Goal: Transaction & Acquisition: Purchase product/service

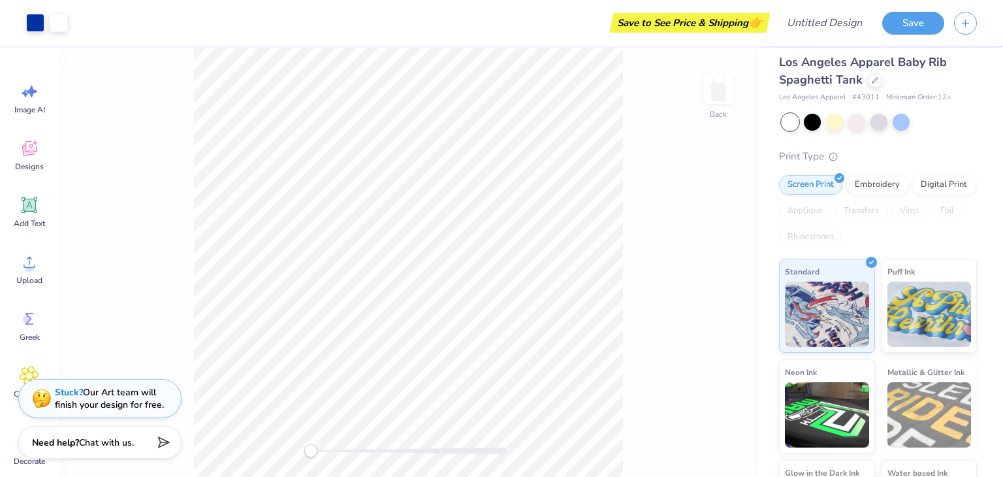
scroll to position [10, 0]
click at [832, 116] on div at bounding box center [834, 120] width 17 height 17
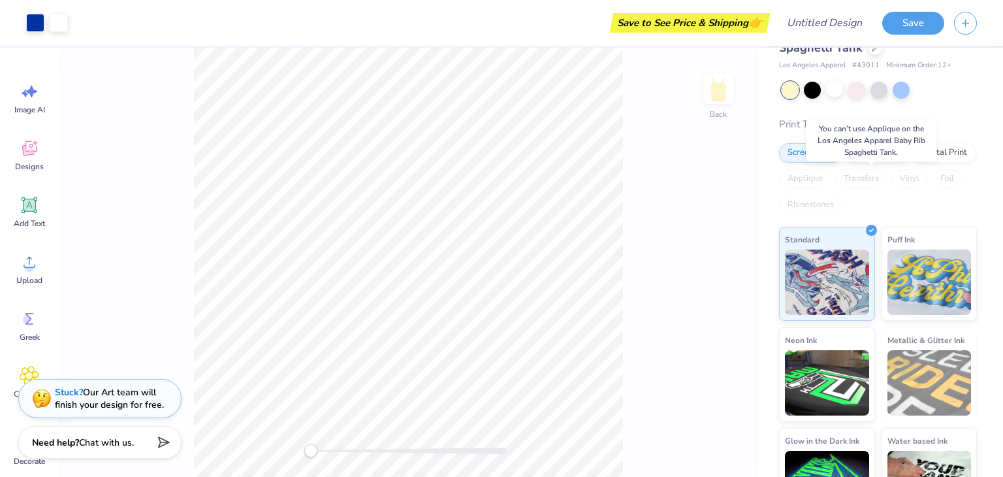
scroll to position [86, 0]
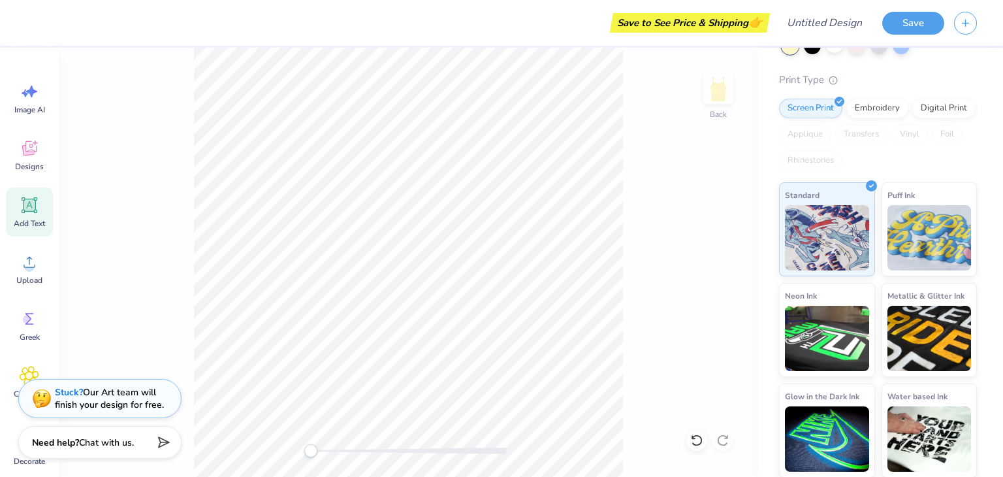
click at [22, 207] on icon at bounding box center [30, 205] width 20 height 20
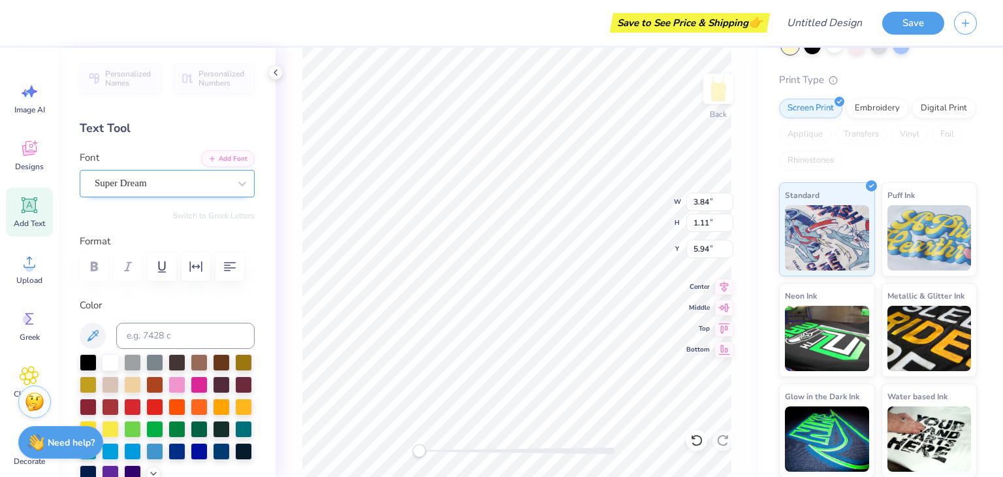
click at [145, 182] on div "Super Dream" at bounding box center [161, 183] width 137 height 20
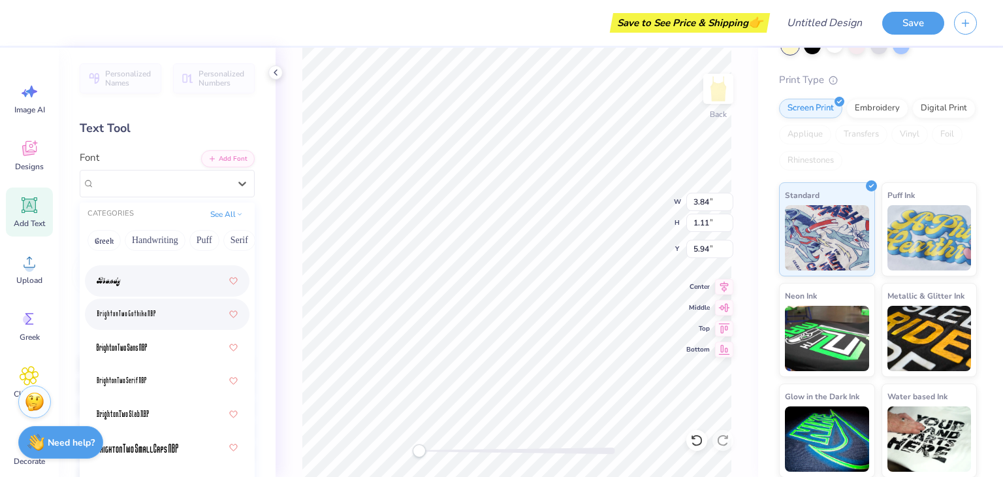
scroll to position [1418, 0]
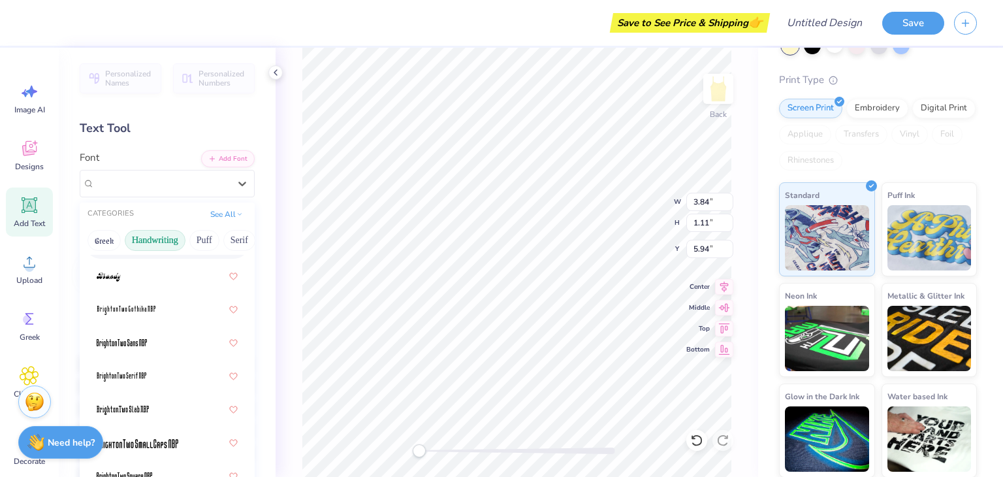
click at [144, 243] on button "Handwriting" at bounding box center [155, 240] width 61 height 21
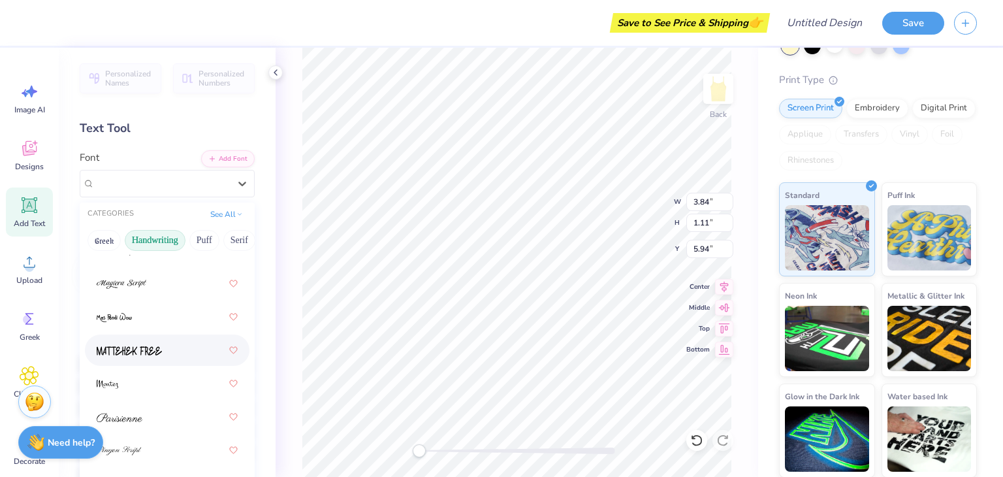
scroll to position [570, 0]
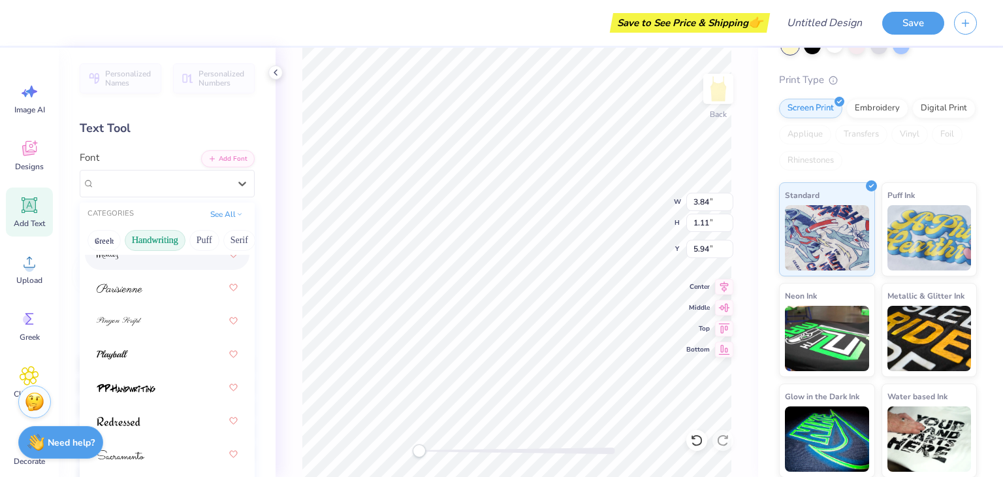
click at [121, 239] on div "Greek Handwriting Puff Serif Bold Calligraphy Retro Sans Serif Minimal Fantasy …" at bounding box center [167, 240] width 175 height 29
click at [102, 239] on button "Greek" at bounding box center [104, 240] width 33 height 21
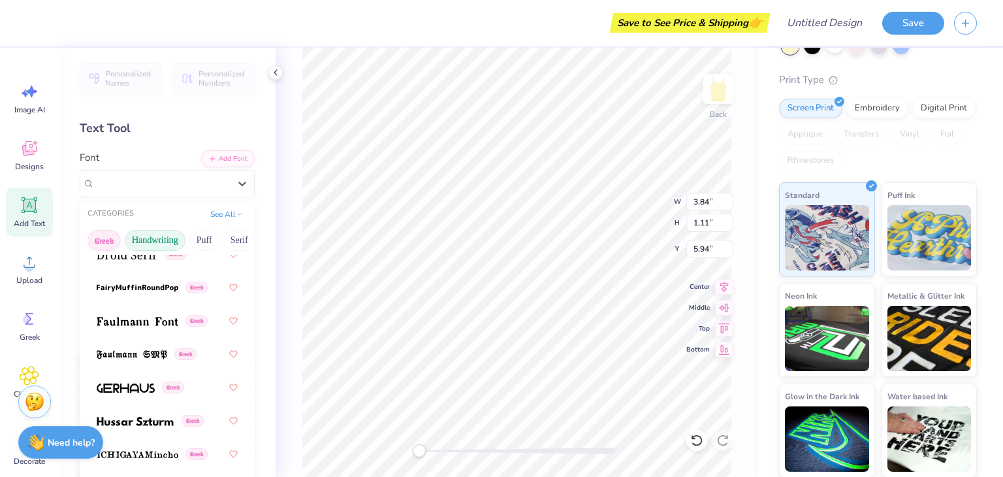
click at [139, 237] on button "Handwriting" at bounding box center [155, 240] width 61 height 21
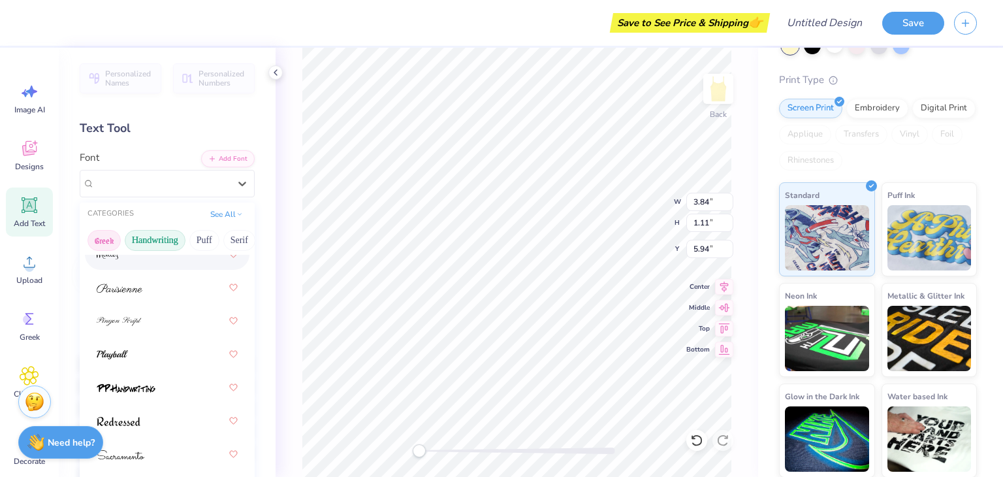
click at [98, 236] on button "Greek" at bounding box center [104, 240] width 33 height 21
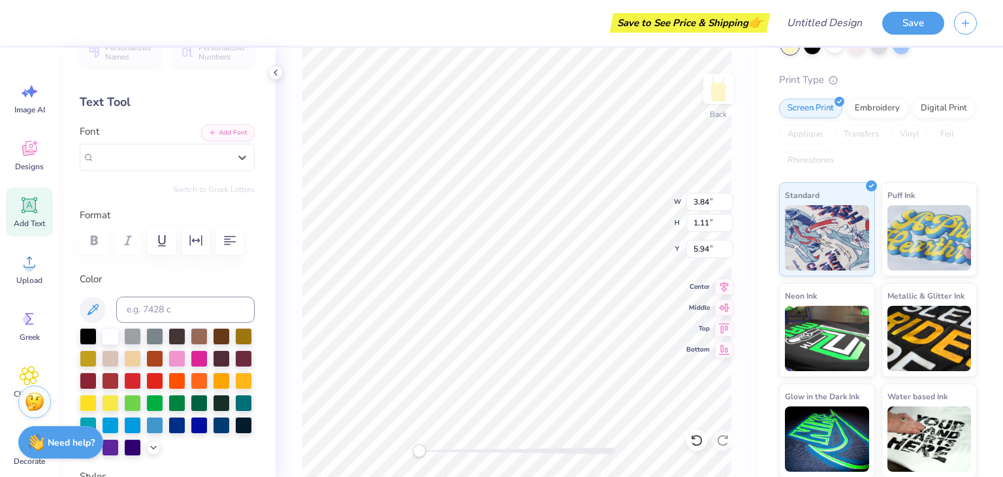
scroll to position [0, 0]
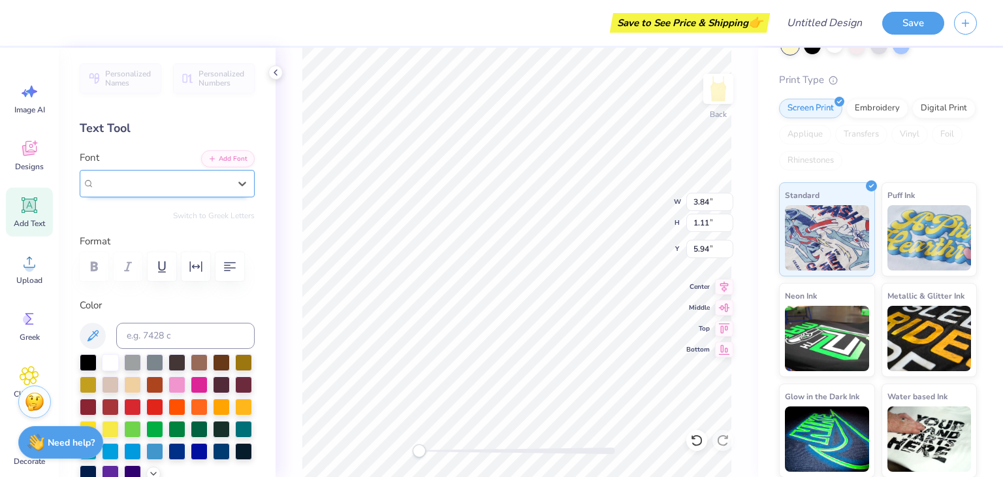
click at [128, 187] on span "Super Dream" at bounding box center [121, 183] width 52 height 15
type input "[PERSON_NAME]"
click at [99, 235] on button "Greek" at bounding box center [104, 240] width 33 height 21
click at [216, 212] on button "See All" at bounding box center [226, 212] width 40 height 13
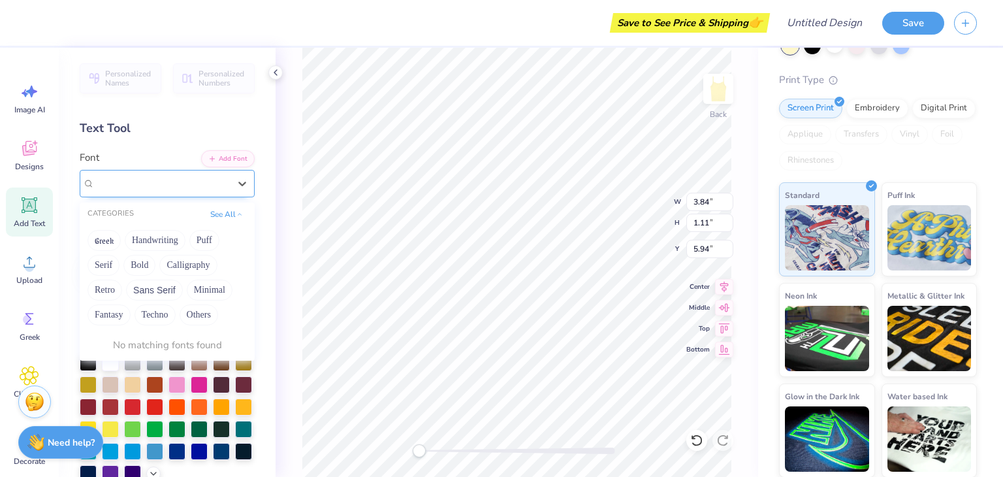
click at [155, 180] on div at bounding box center [161, 183] width 137 height 20
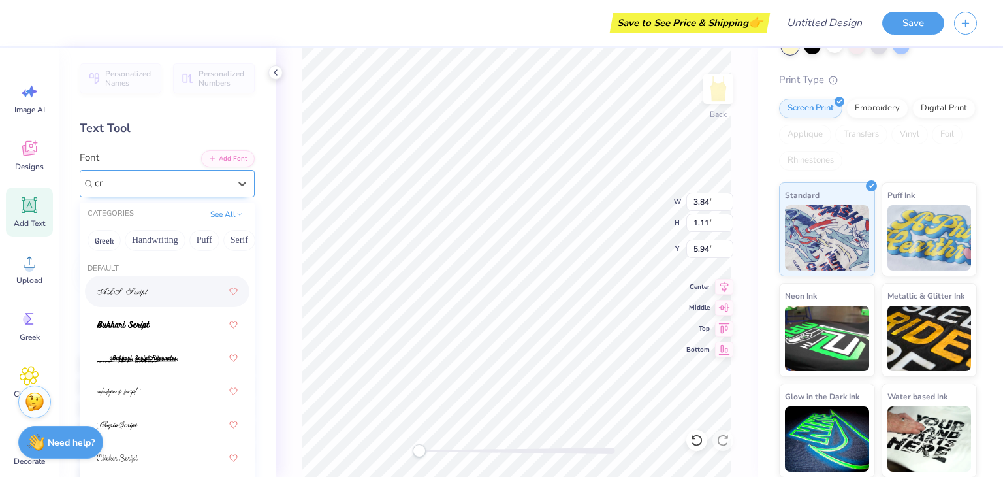
type input "c"
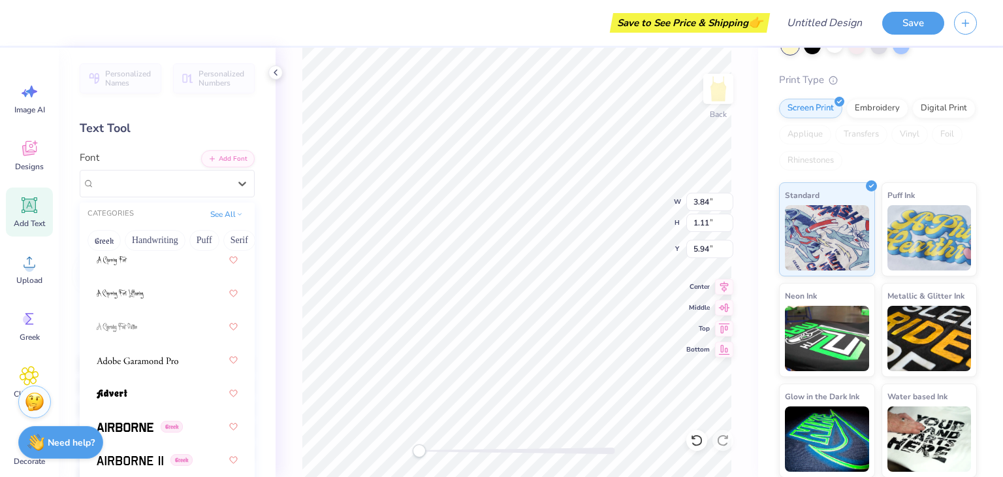
scroll to position [253, 0]
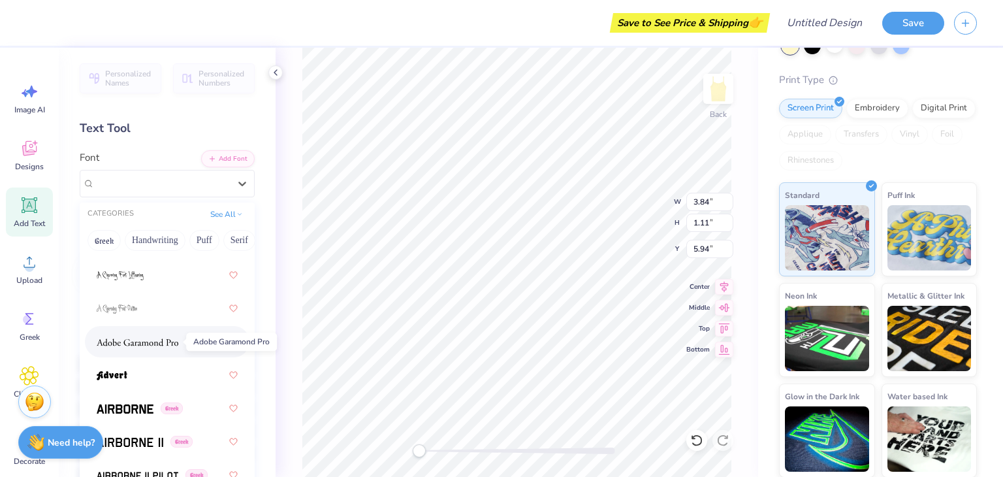
click at [162, 339] on img at bounding box center [138, 342] width 82 height 9
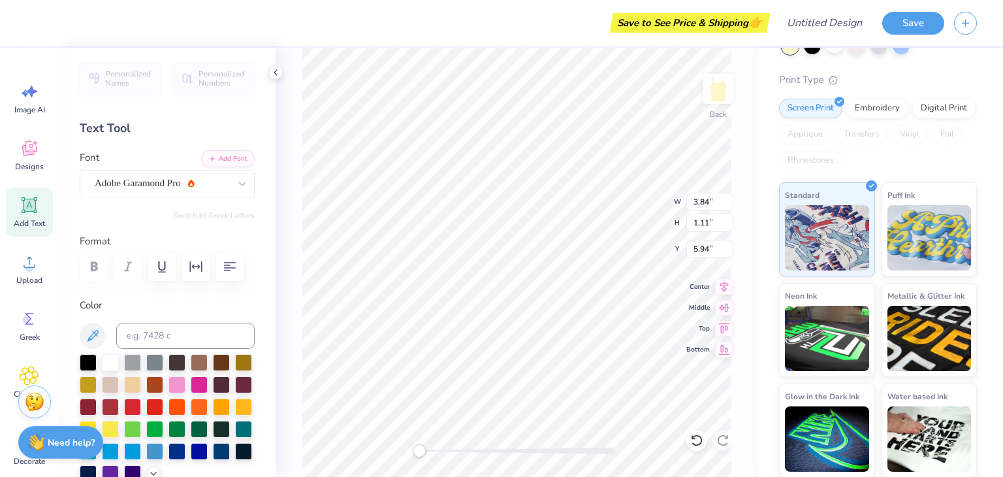
scroll to position [10, 7]
type textarea "[US_STATE] WELLNES"
click at [909, 22] on button "Save" at bounding box center [913, 21] width 62 height 23
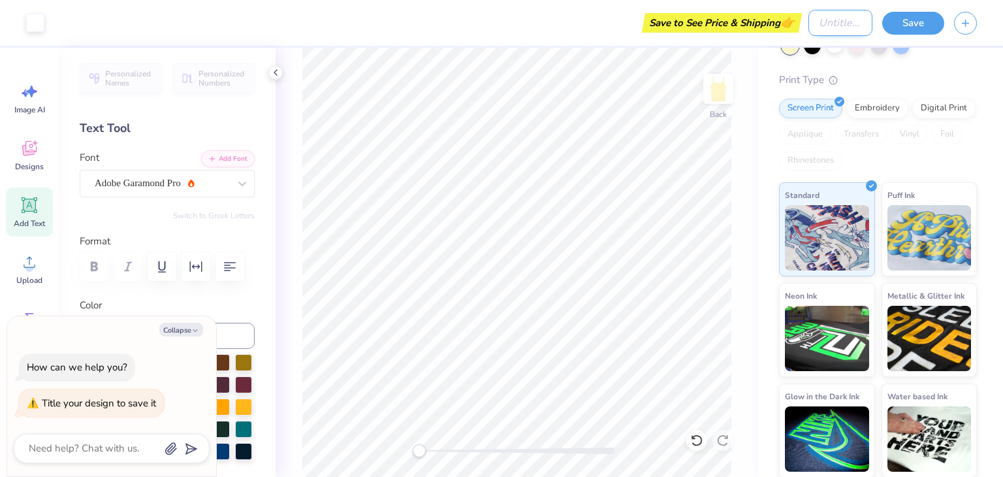
type textarea "x"
click at [813, 18] on input "Design Title" at bounding box center [841, 23] width 64 height 26
type input "W"
type textarea "x"
type input "Ww"
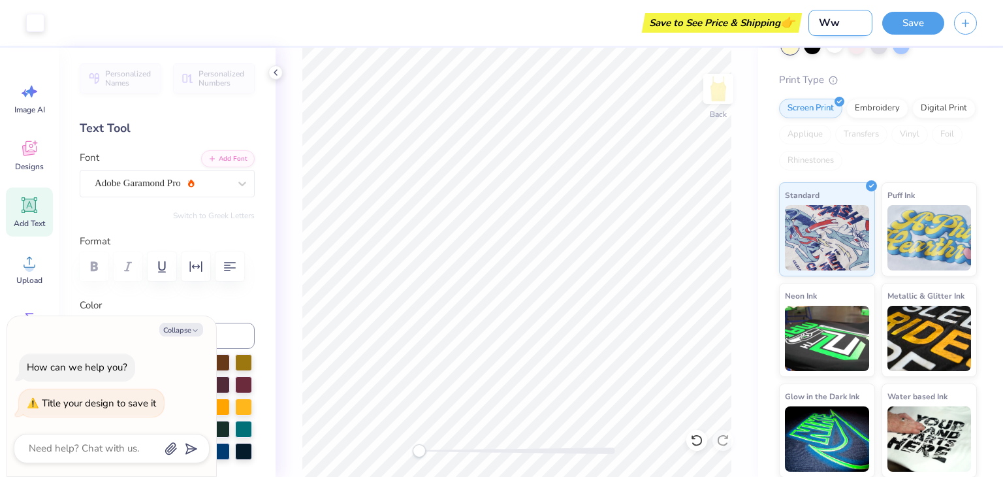
type textarea "x"
type input "Ww"
click at [922, 31] on button "Save" at bounding box center [913, 21] width 62 height 23
type textarea "x"
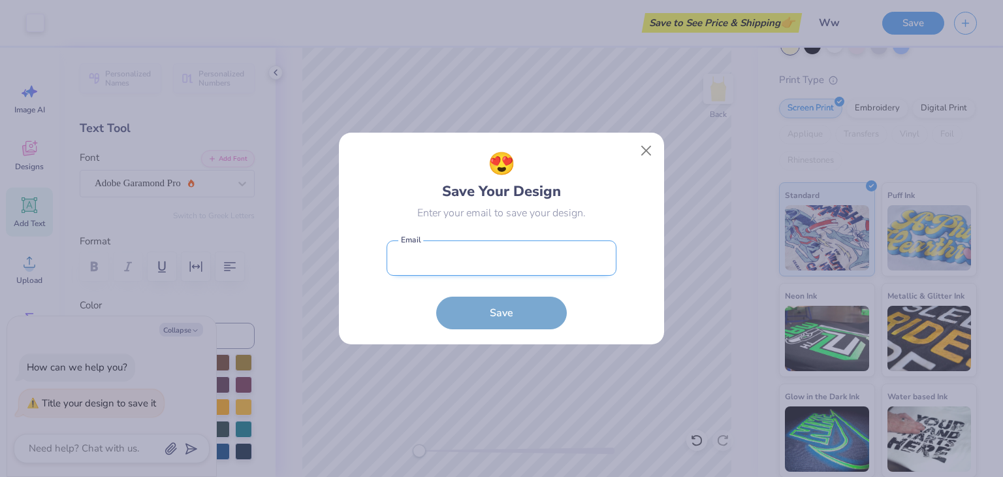
click at [472, 254] on input "email" at bounding box center [502, 258] width 230 height 36
type input "[EMAIL_ADDRESS][DOMAIN_NAME]"
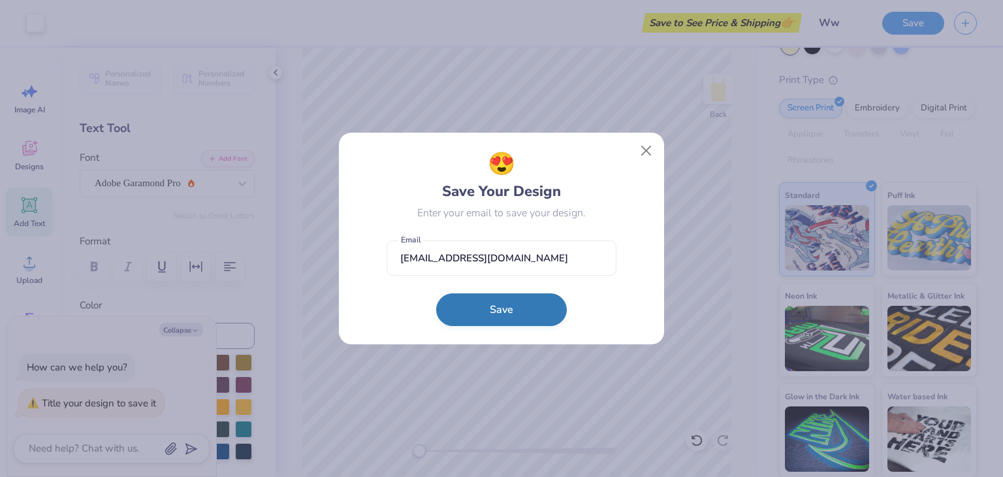
click at [478, 310] on button "Save" at bounding box center [501, 309] width 131 height 33
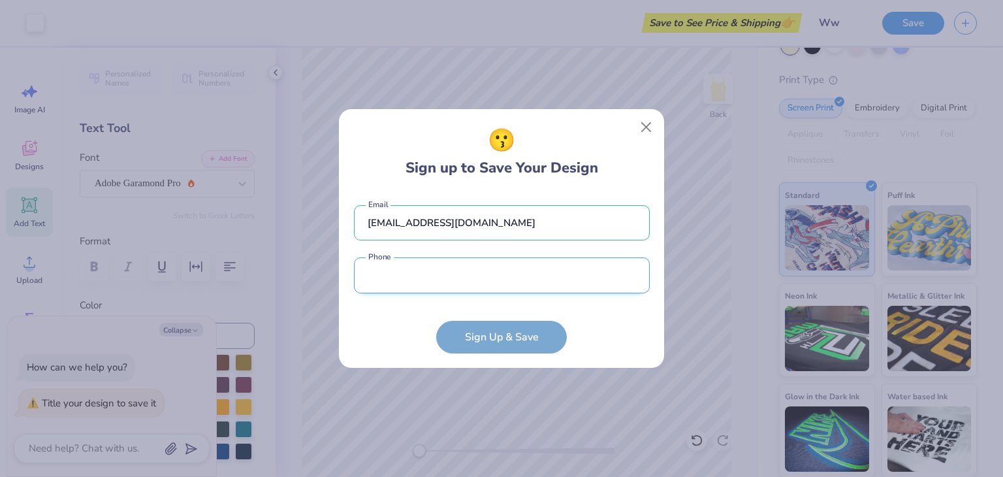
click at [551, 280] on input "tel" at bounding box center [502, 275] width 296 height 36
click at [591, 329] on form "[EMAIL_ADDRESS][DOMAIN_NAME] Email Phone is a required field Phone Sign Up & Sa…" at bounding box center [502, 272] width 296 height 161
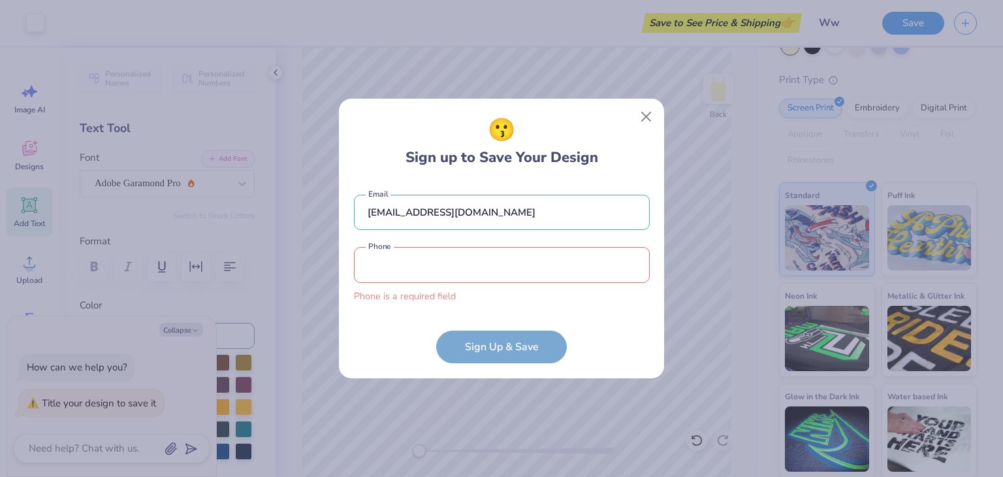
click at [505, 344] on form "[EMAIL_ADDRESS][DOMAIN_NAME] Email Phone is a required field Phone Sign Up & Sa…" at bounding box center [502, 273] width 296 height 182
click at [500, 269] on input "tel" at bounding box center [502, 265] width 296 height 36
type input "[PHONE_NUMBER]"
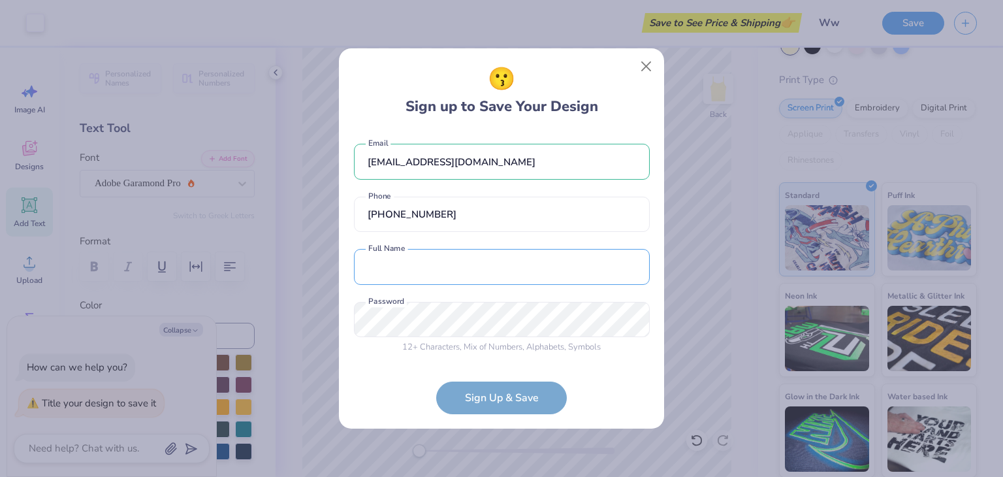
click at [477, 284] on div "Full Name is a required field Full Name" at bounding box center [502, 267] width 296 height 36
type input "[PERSON_NAME]"
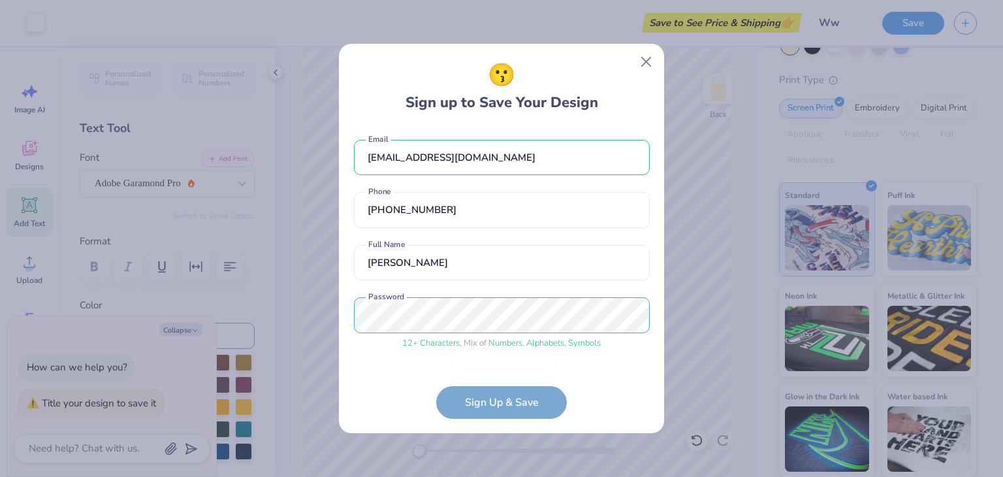
scroll to position [40, 0]
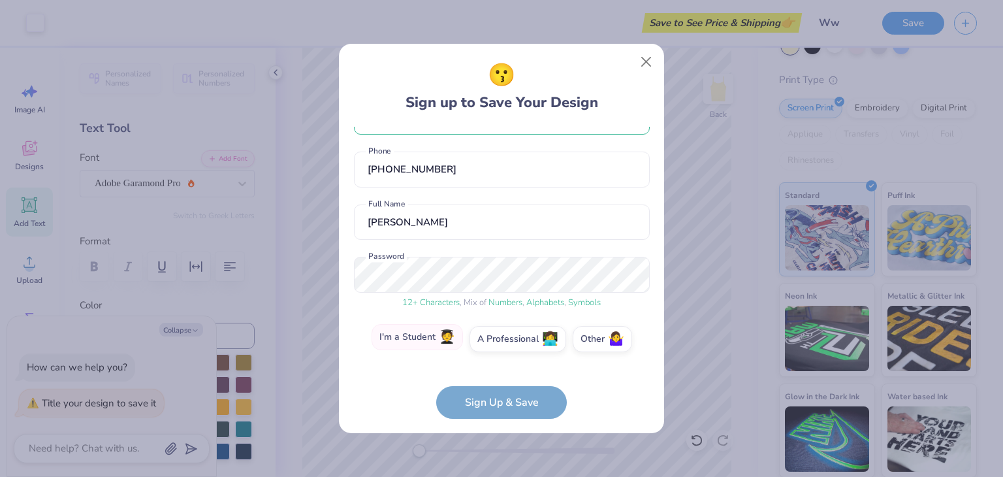
click at [430, 342] on label "I'm a Student 🧑‍🎓" at bounding box center [417, 337] width 91 height 26
click at [498, 379] on input "I'm a Student 🧑‍🎓" at bounding box center [502, 383] width 8 height 8
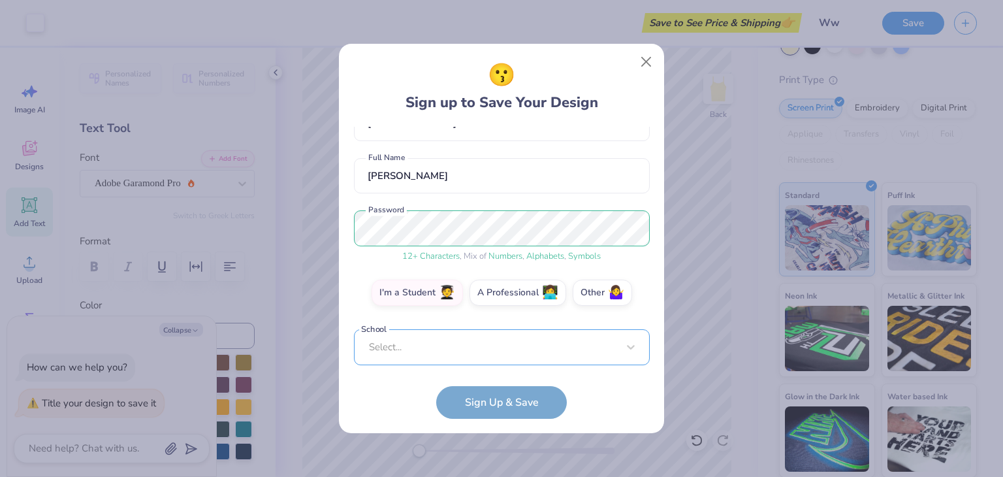
scroll to position [289, 0]
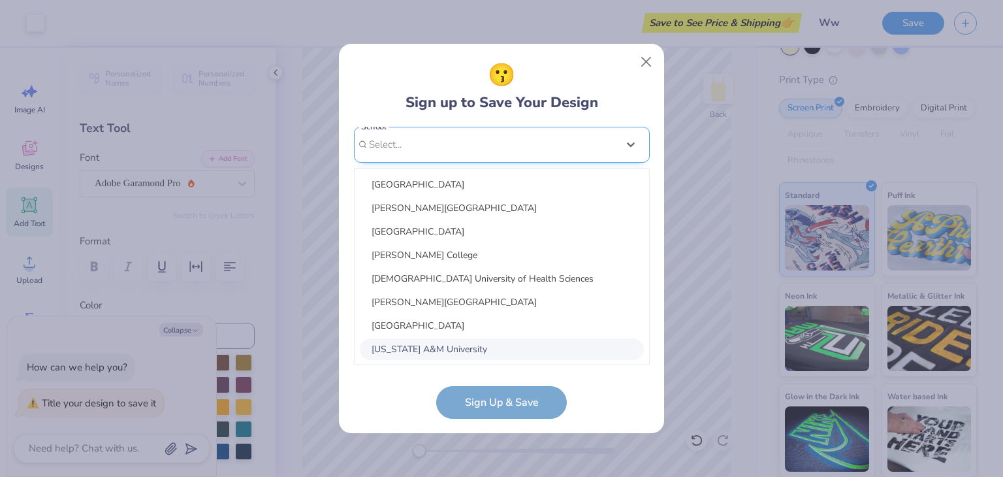
click at [504, 346] on div "option focused, 8 of 30. 30 results available. Use Up and Down to choose option…" at bounding box center [502, 246] width 296 height 238
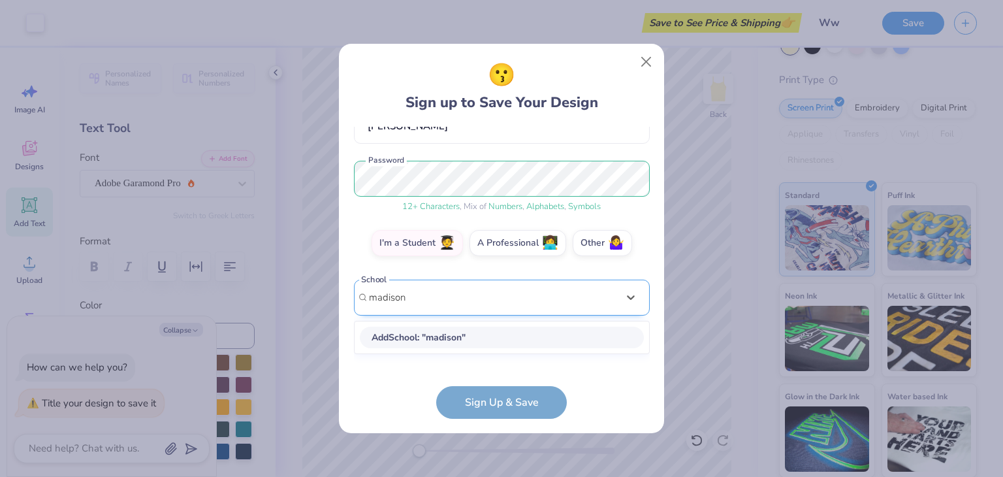
scroll to position [125, 0]
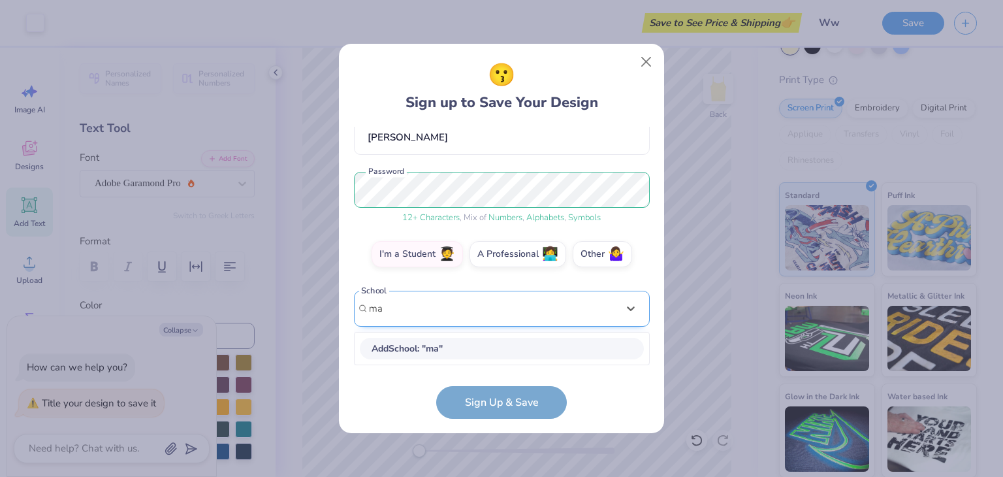
type input "m"
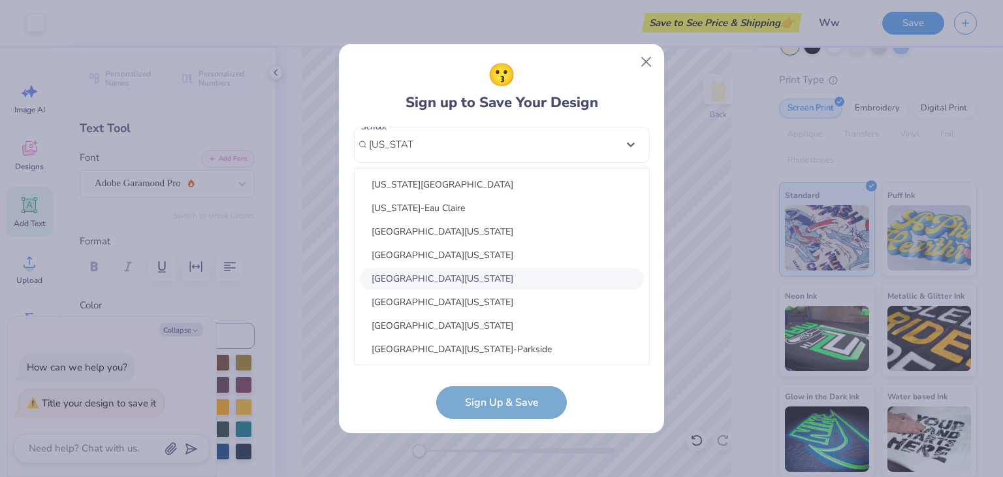
click at [508, 280] on div "[GEOGRAPHIC_DATA][US_STATE]" at bounding box center [502, 279] width 284 height 22
type input "[US_STATE]"
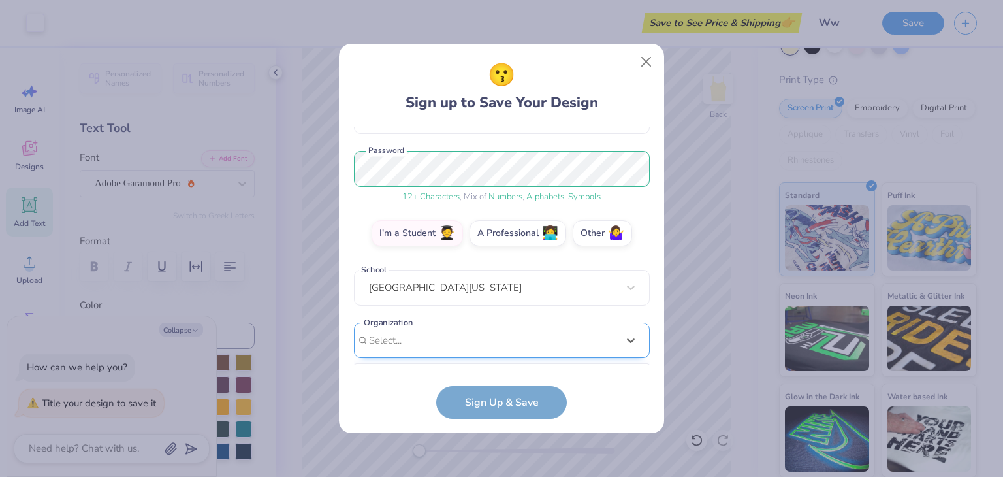
scroll to position [342, 0]
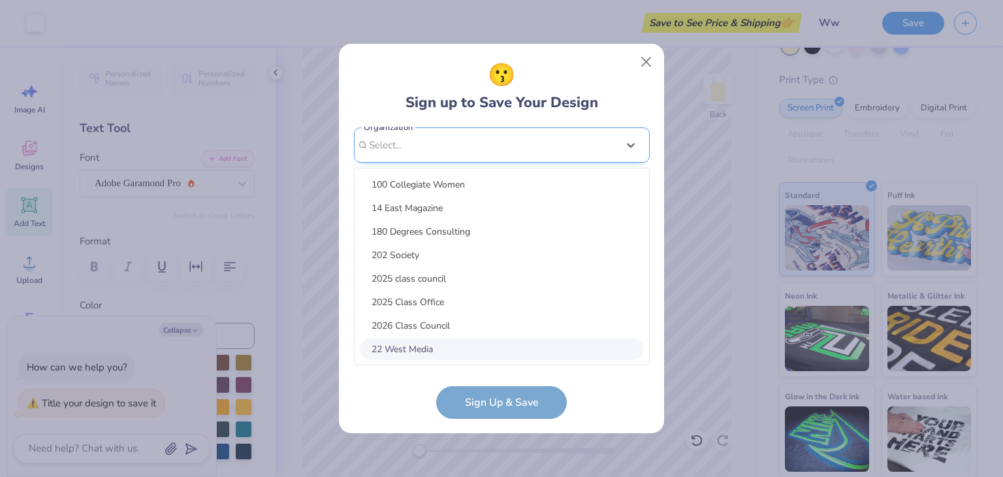
click at [454, 340] on div "option focused, 8 of 15. 15 results available. Use Up and Down to choose option…" at bounding box center [502, 246] width 296 height 238
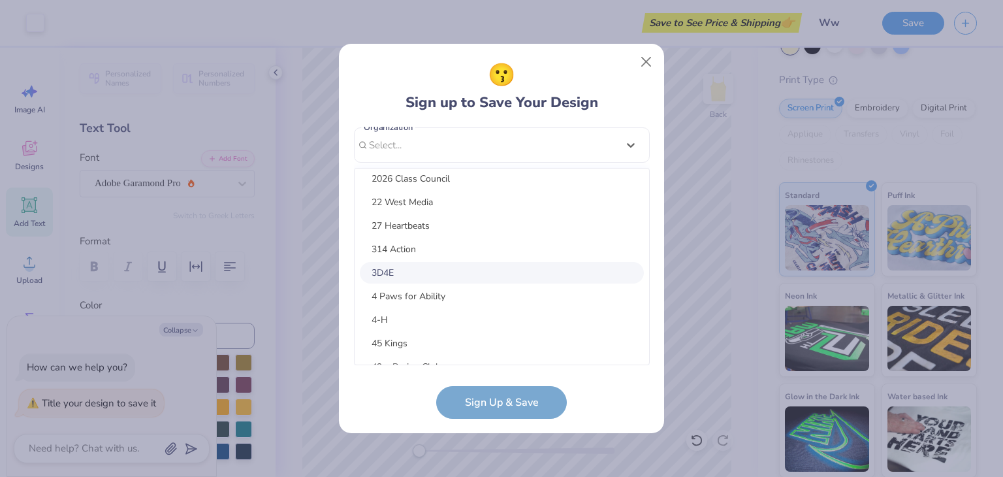
scroll to position [0, 0]
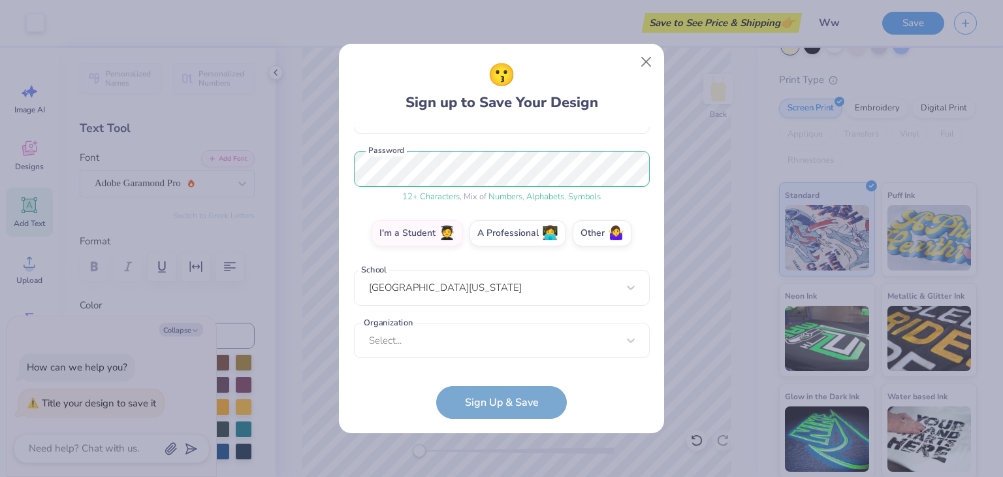
click at [391, 393] on form "[EMAIL_ADDRESS][DOMAIN_NAME] Email [PHONE_NUMBER] Phone [PERSON_NAME] Full Name…" at bounding box center [502, 273] width 296 height 292
click at [502, 402] on form "[EMAIL_ADDRESS][DOMAIN_NAME] Email [PHONE_NUMBER] Phone [PERSON_NAME] Full Name…" at bounding box center [502, 273] width 296 height 292
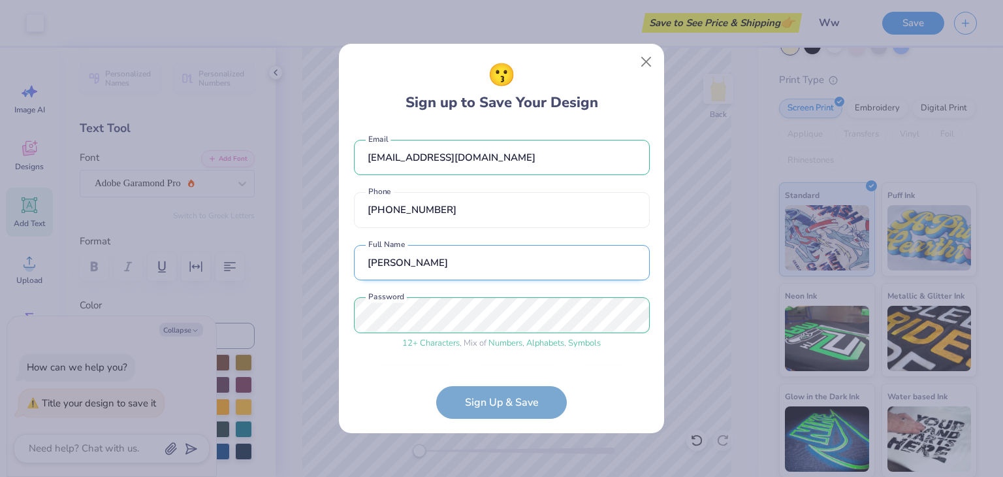
click at [480, 263] on input "[PERSON_NAME]" at bounding box center [502, 263] width 296 height 36
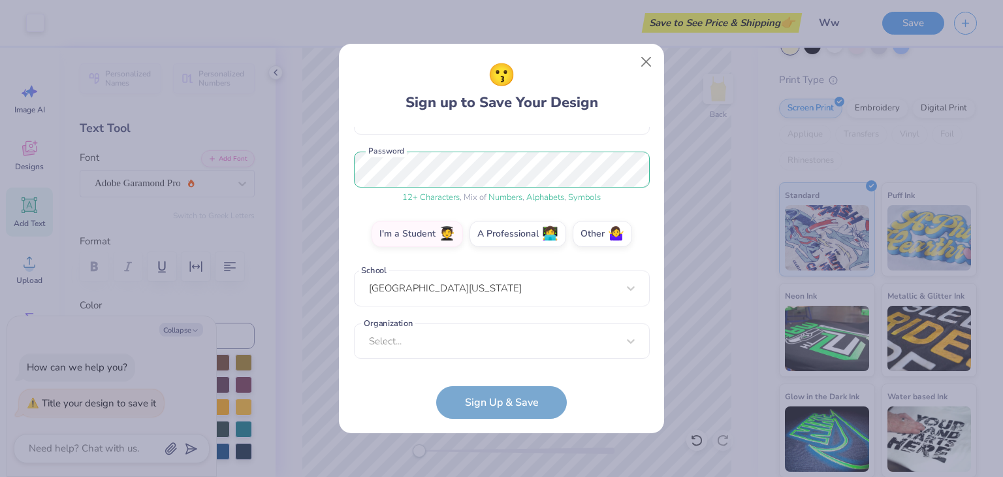
click at [607, 394] on form "[EMAIL_ADDRESS][DOMAIN_NAME] Email [PHONE_NUMBER] Phone [PERSON_NAME] Full Name…" at bounding box center [502, 273] width 296 height 292
click at [473, 398] on form "[EMAIL_ADDRESS][DOMAIN_NAME] Email [PHONE_NUMBER] Phone [PERSON_NAME] Full Name…" at bounding box center [502, 273] width 296 height 292
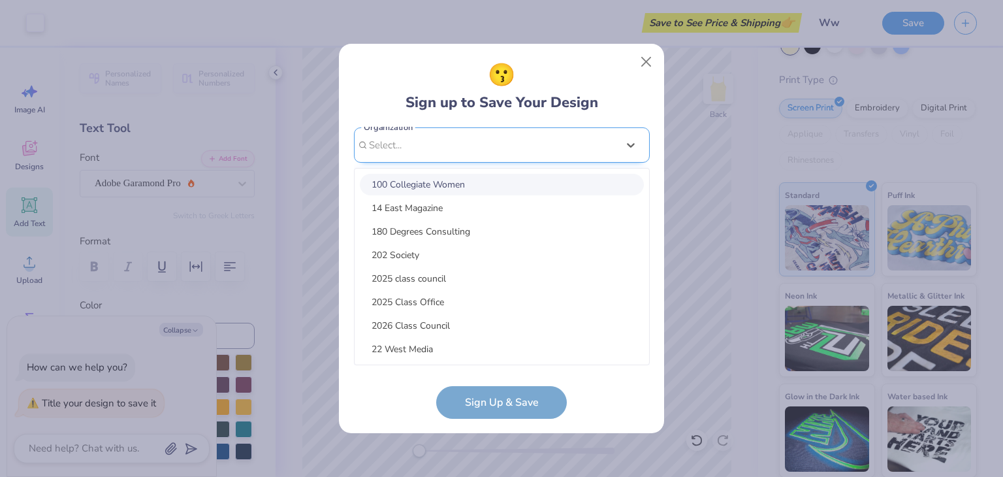
click at [468, 352] on div "option focused, 1 of 30. 30 results available. Use Up and Down to choose option…" at bounding box center [502, 246] width 296 height 238
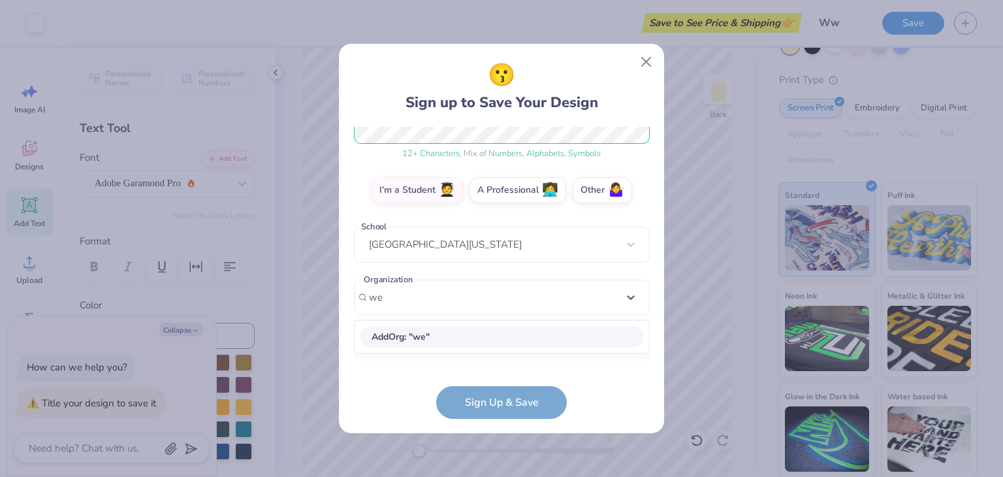
type input "w"
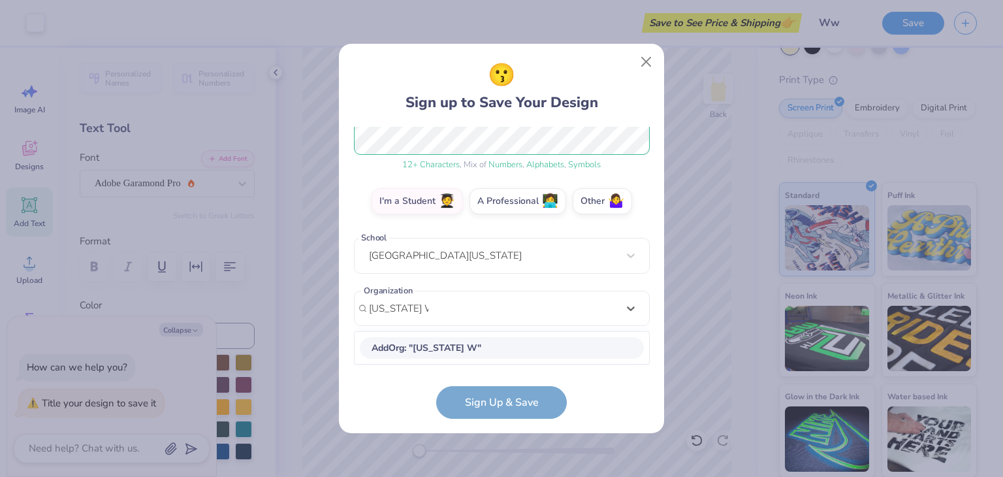
scroll to position [178, 0]
type input "[US_STATE] Wellness"
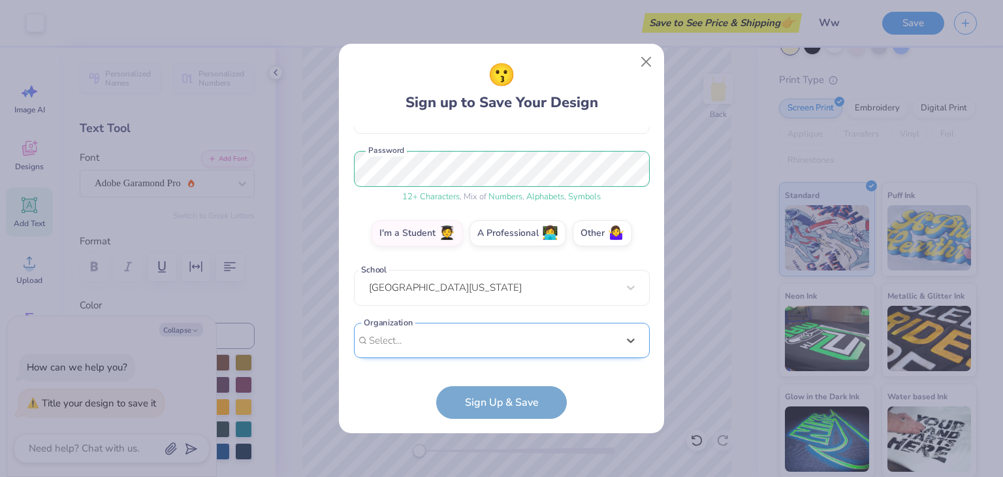
scroll to position [146, 0]
click at [530, 154] on div "[EMAIL_ADDRESS][DOMAIN_NAME] Email [PHONE_NUMBER] Phone [PERSON_NAME] Full Name…" at bounding box center [502, 246] width 296 height 238
click at [476, 332] on div "Select is focused ,type to refine list, press Down to open the menu, Select..." at bounding box center [502, 341] width 296 height 36
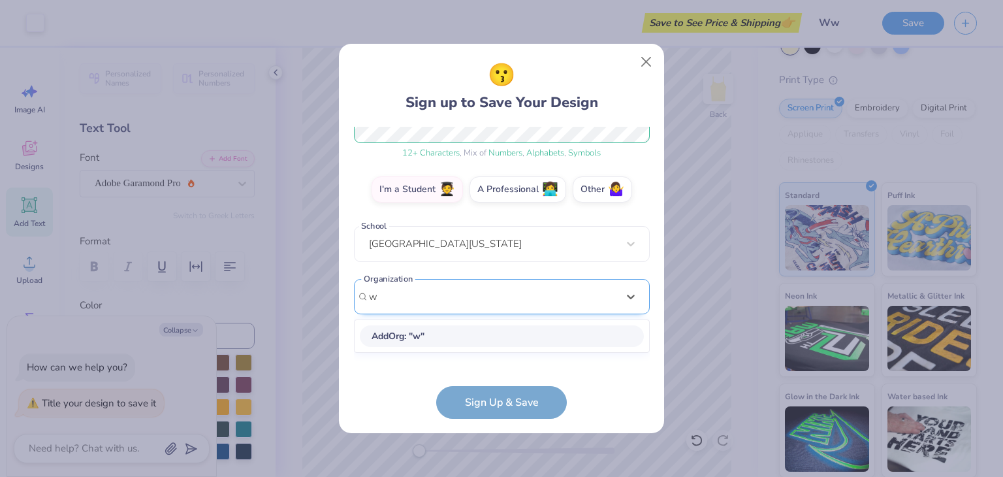
scroll to position [189, 0]
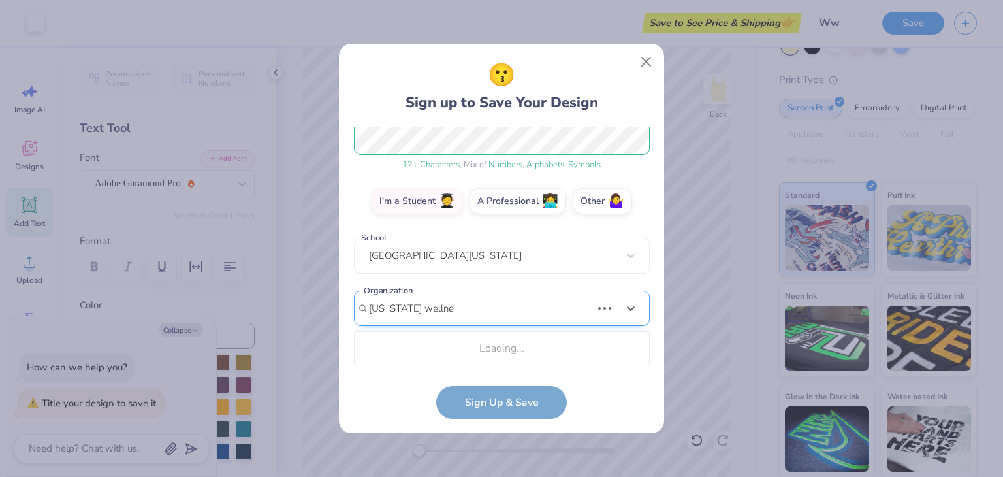
type input "[US_STATE] wellness"
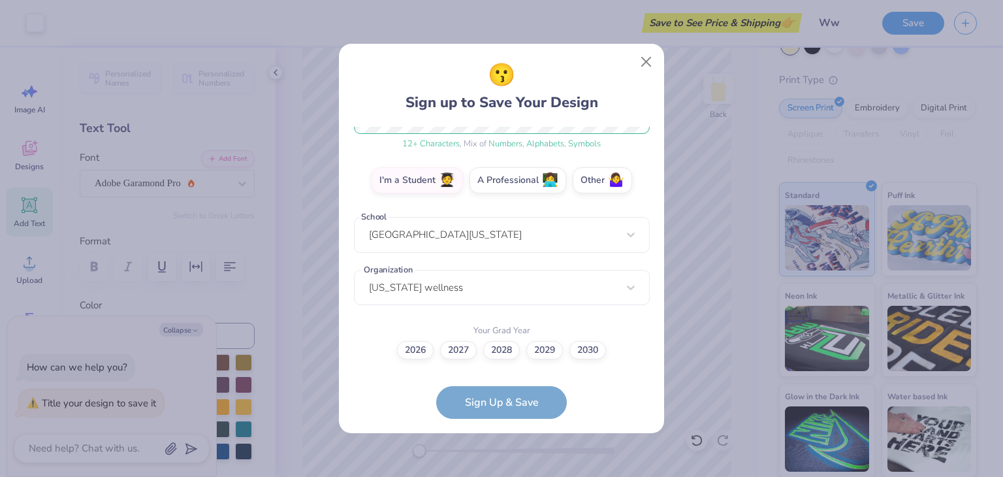
click at [464, 260] on div "[EMAIL_ADDRESS][DOMAIN_NAME] Email [PHONE_NUMBER] Phone [PERSON_NAME] Full Name…" at bounding box center [502, 246] width 296 height 238
click at [425, 352] on label "2026" at bounding box center [415, 348] width 37 height 18
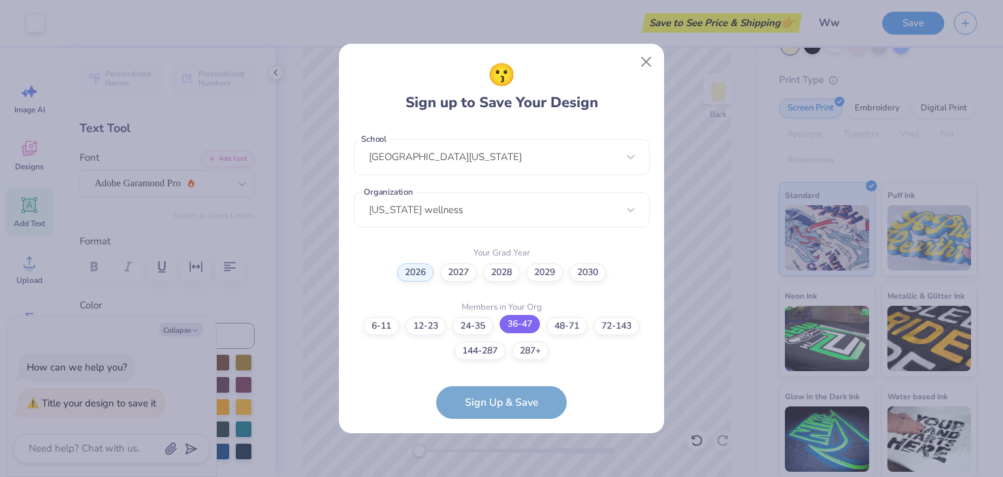
click at [521, 322] on label "36-47" at bounding box center [520, 324] width 40 height 18
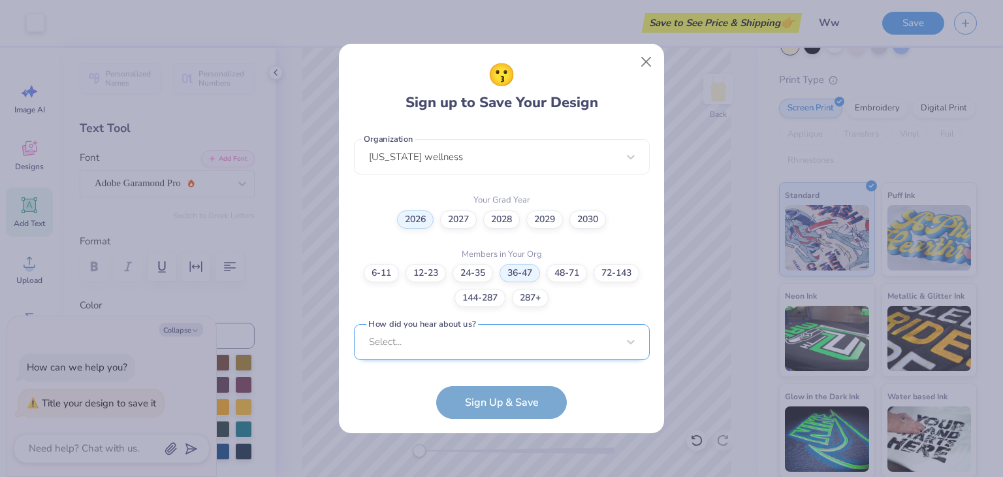
click at [542, 332] on div "Select..." at bounding box center [502, 342] width 296 height 36
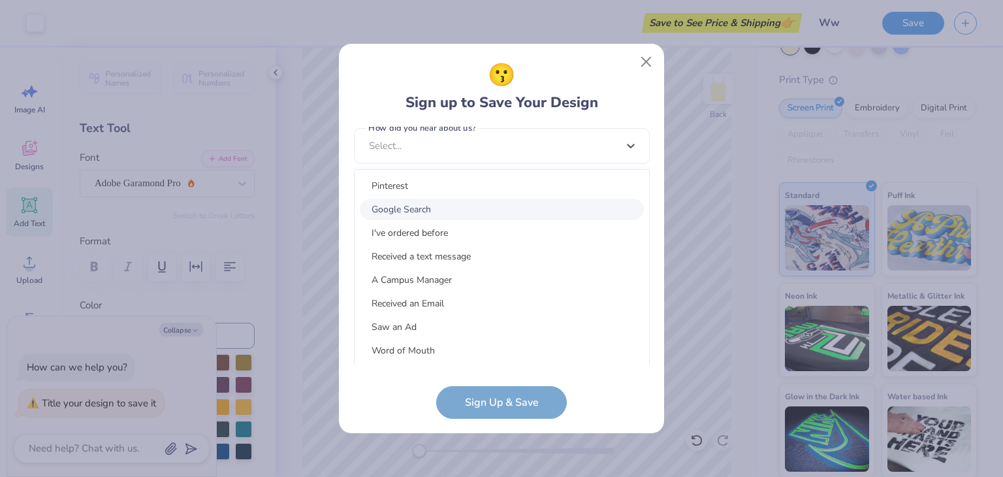
click at [494, 212] on div "Google Search" at bounding box center [502, 210] width 284 height 22
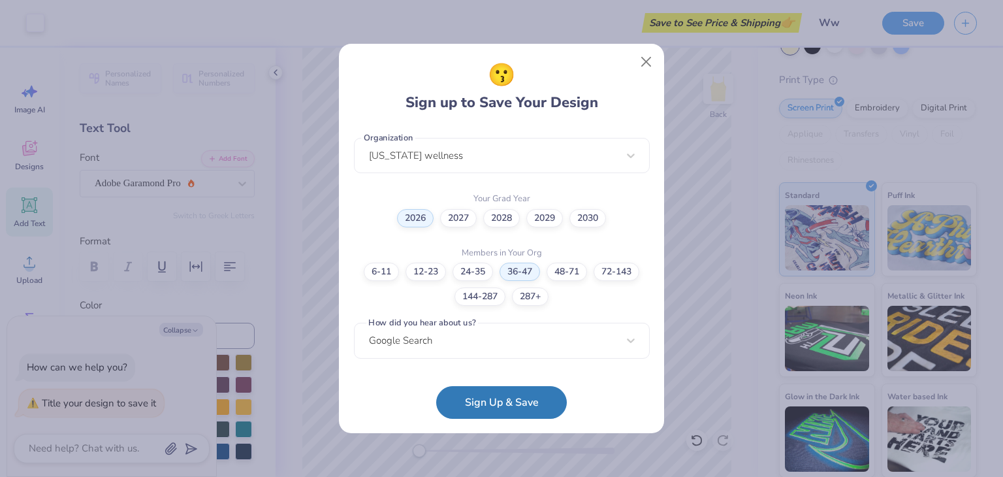
scroll to position [330, 0]
click at [523, 401] on button "Sign Up & Save" at bounding box center [501, 399] width 131 height 33
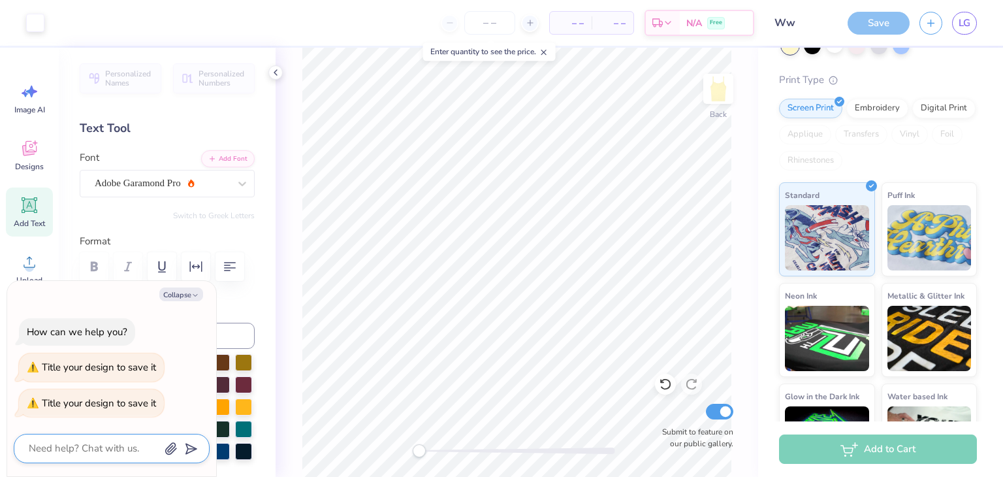
scroll to position [108, 0]
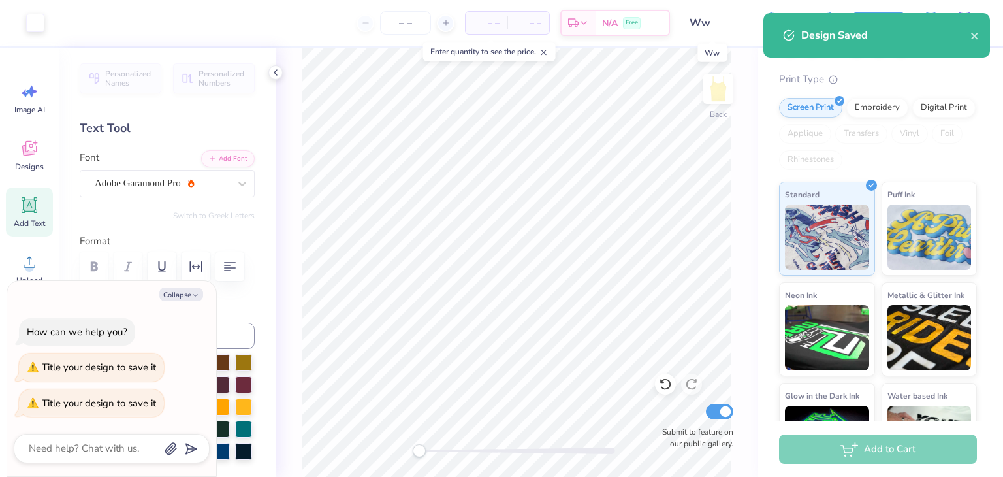
click at [723, 18] on input "Ww" at bounding box center [712, 23] width 64 height 26
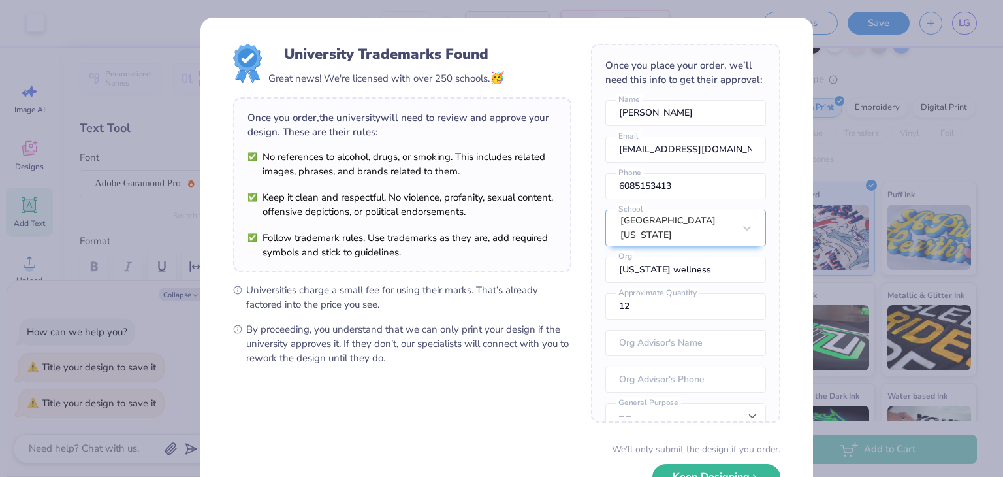
click at [865, 105] on div "University Trademarks Found Great news! We're licensed with over 250 schools. 🥳…" at bounding box center [501, 238] width 1003 height 477
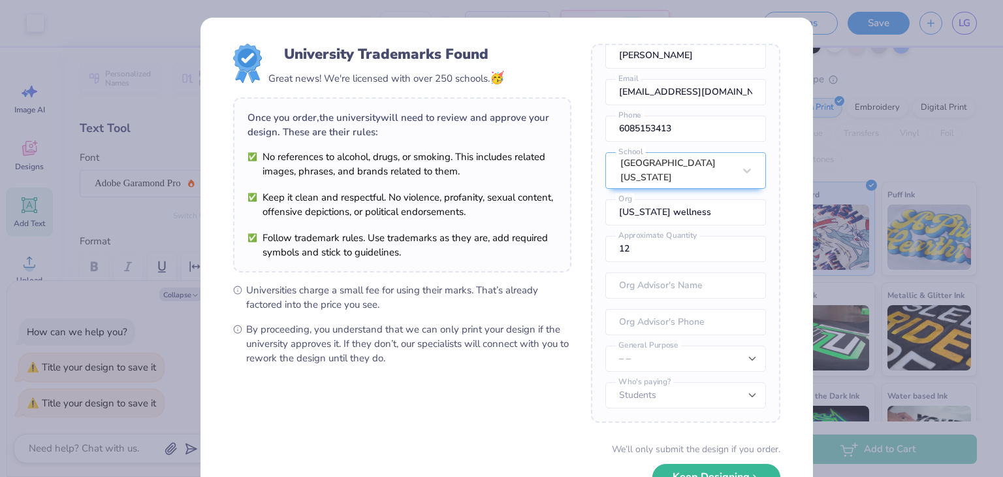
scroll to position [91, 0]
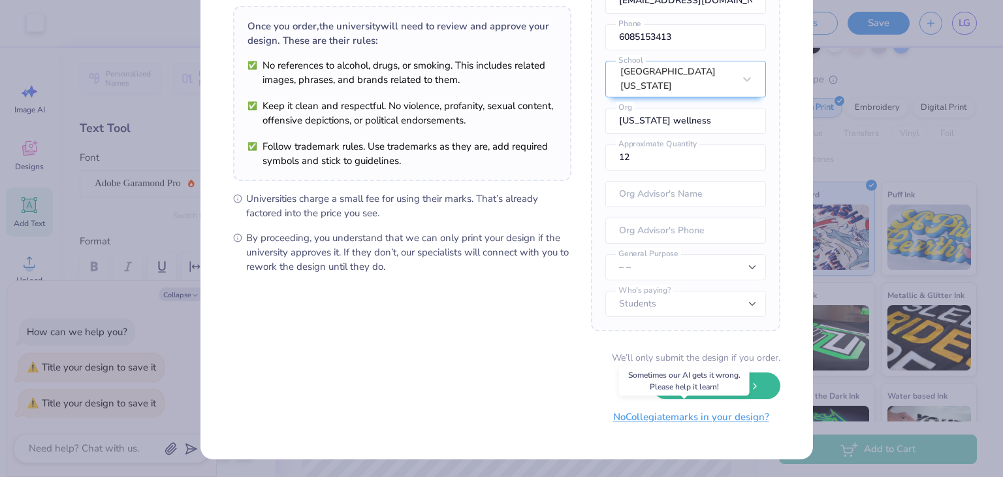
click at [660, 415] on button "No Collegiate marks in your design?" at bounding box center [691, 417] width 178 height 27
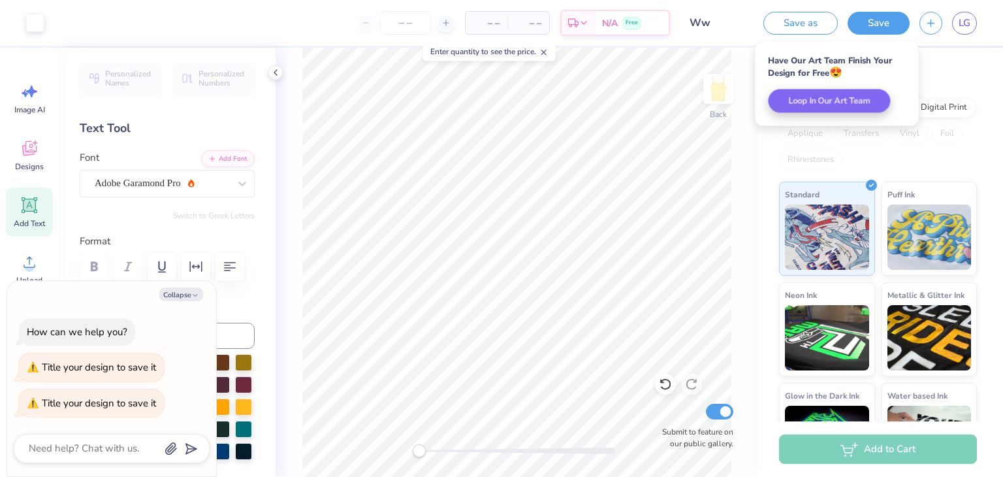
scroll to position [0, 0]
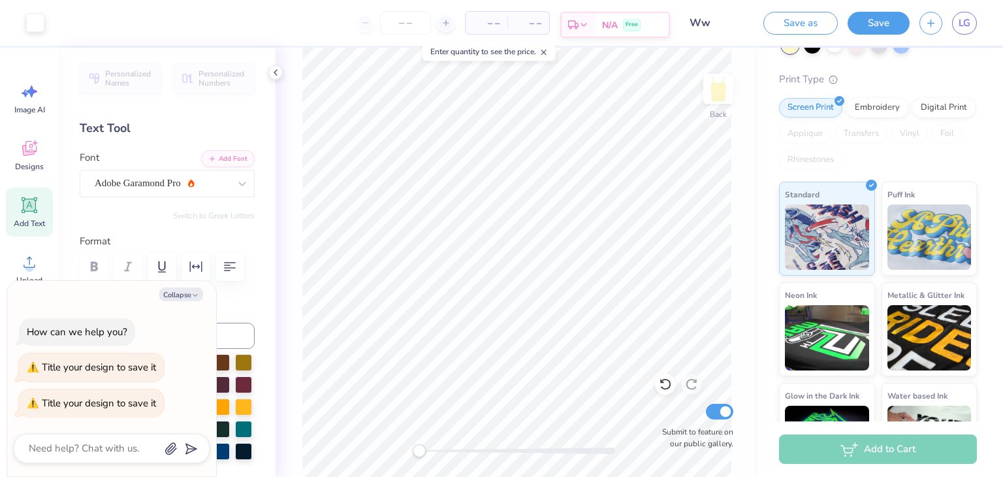
click at [653, 25] on div "N/A Free" at bounding box center [632, 25] width 73 height 24
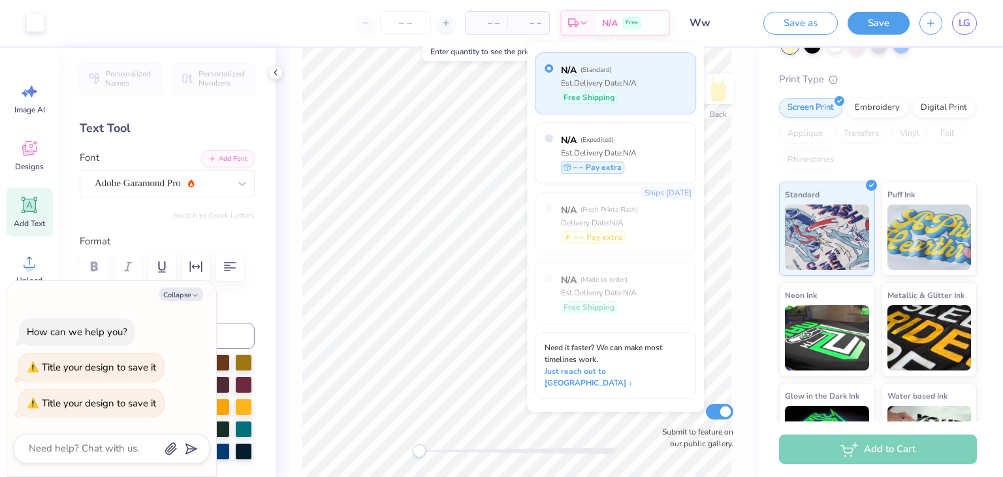
click at [731, 39] on div "Design Title Ww" at bounding box center [712, 23] width 64 height 46
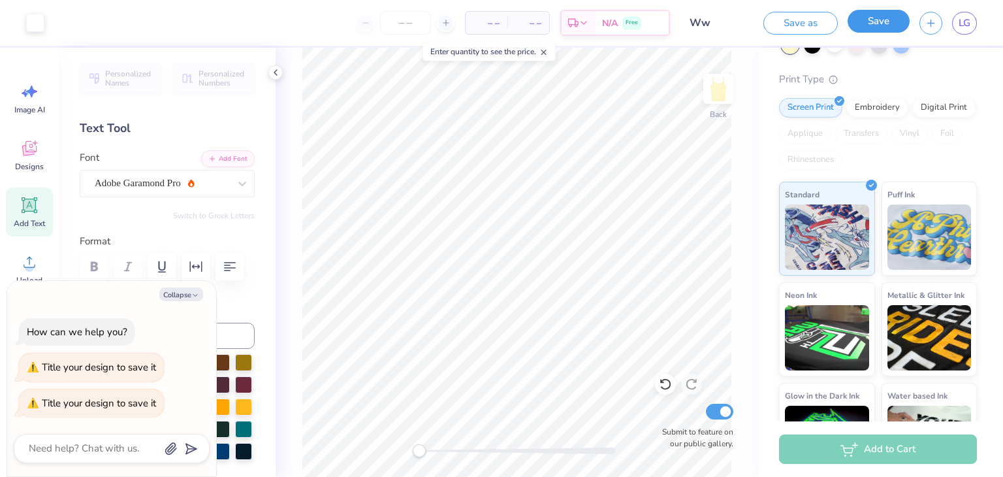
click at [888, 14] on button "Save" at bounding box center [879, 21] width 62 height 23
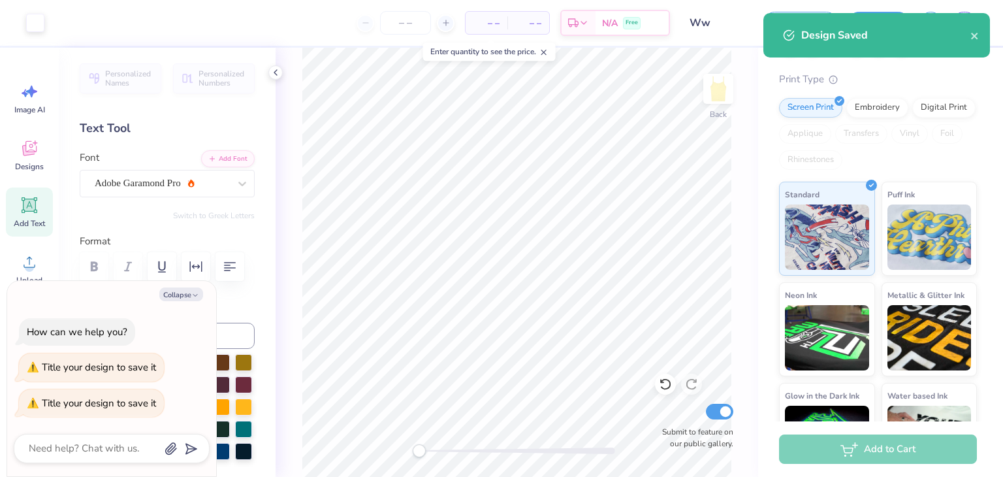
click at [870, 440] on div "Add to Cart" at bounding box center [878, 448] width 198 height 29
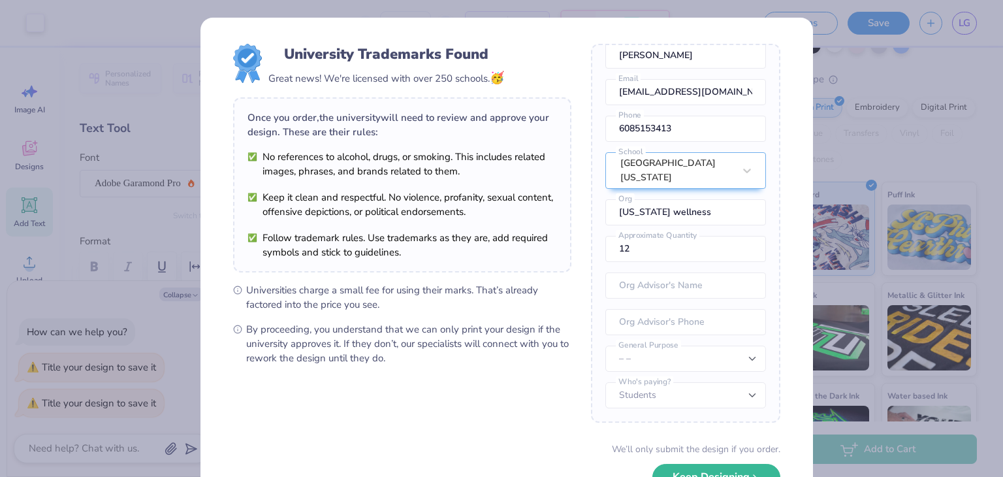
scroll to position [91, 0]
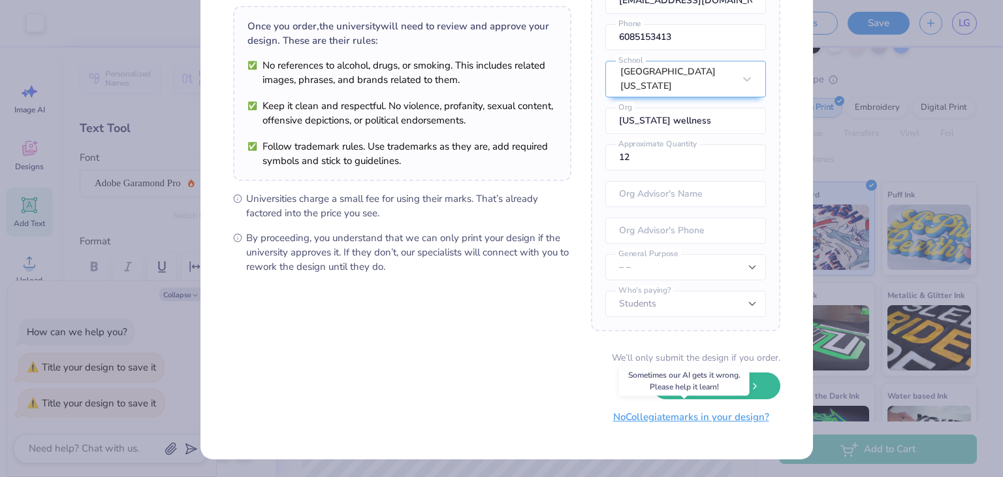
click at [747, 425] on button "No Collegiate marks in your design?" at bounding box center [691, 417] width 178 height 27
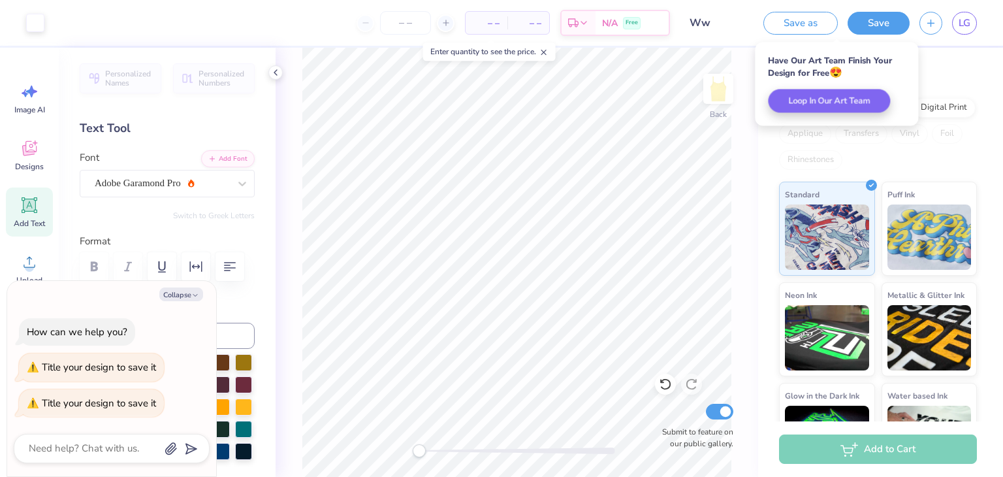
scroll to position [0, 0]
click at [922, 25] on button "button" at bounding box center [931, 21] width 23 height 23
type textarea "x"
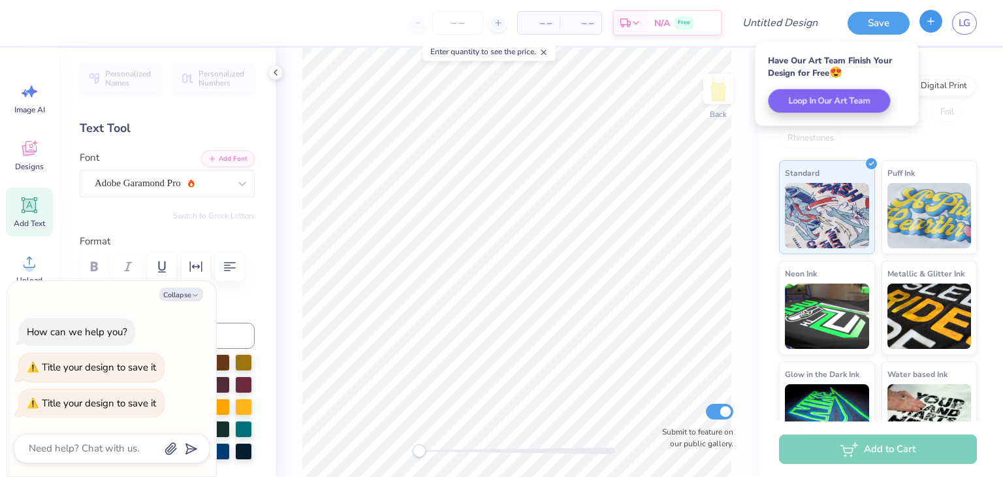
scroll to position [86, 0]
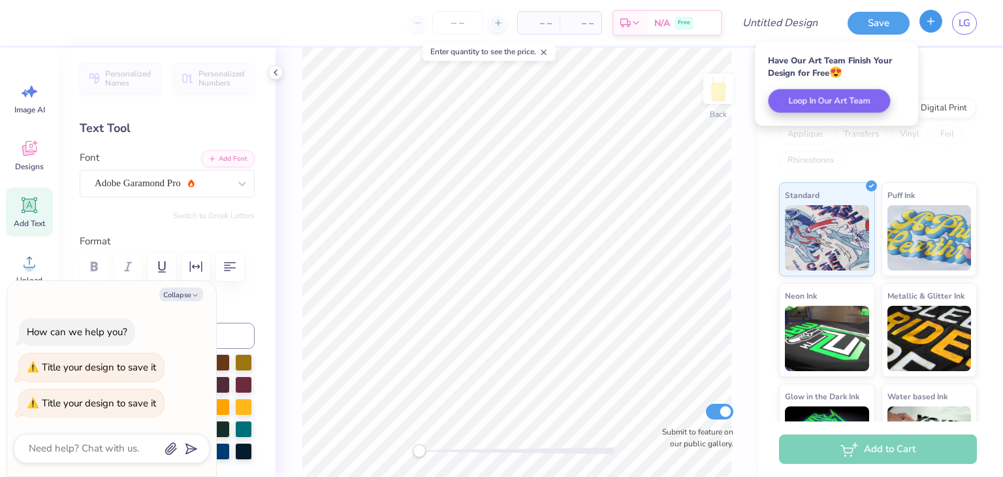
type textarea "x"
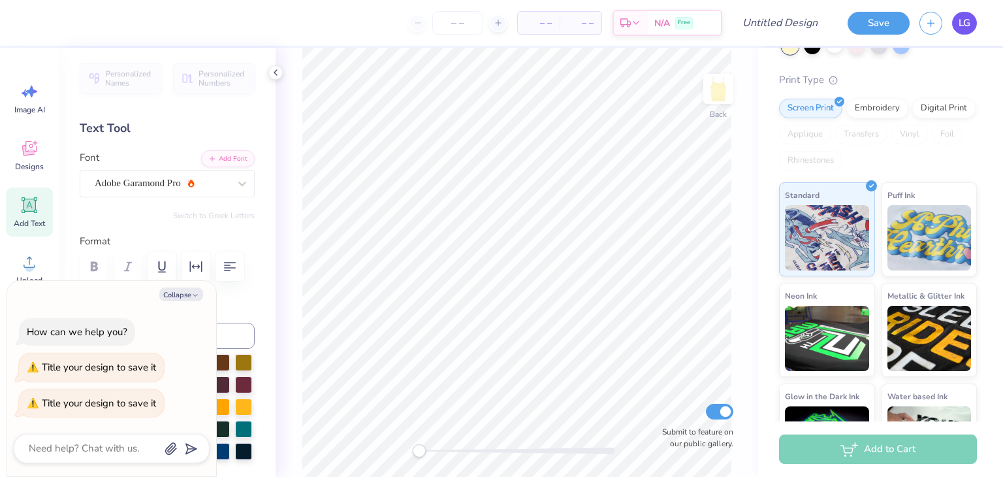
click at [962, 20] on span "LG" at bounding box center [965, 23] width 12 height 15
